Goal: Navigation & Orientation: Find specific page/section

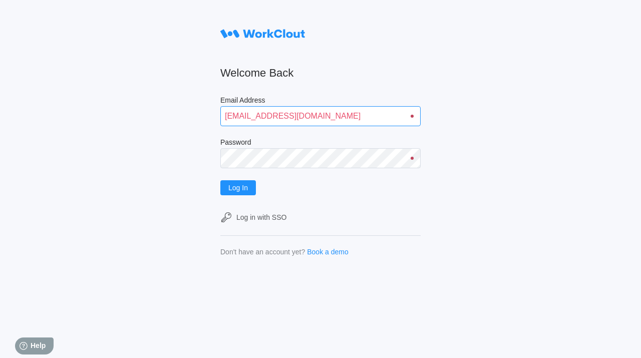
type input "quadristi@simcona.com"
